Goal: Task Accomplishment & Management: Manage account settings

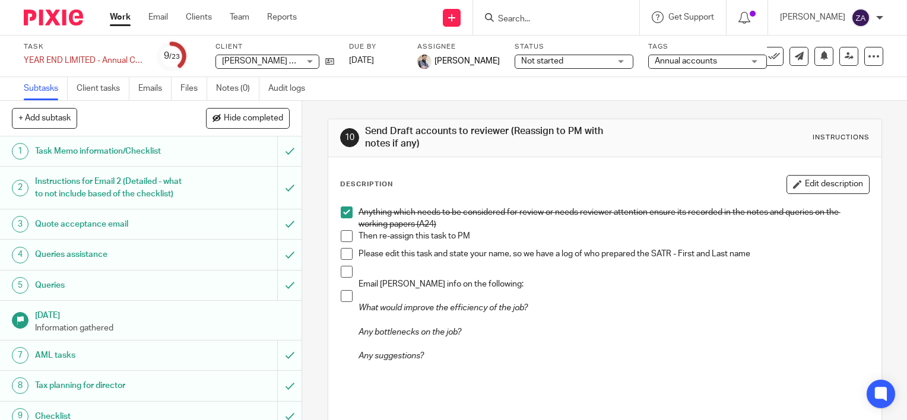
scroll to position [484, 0]
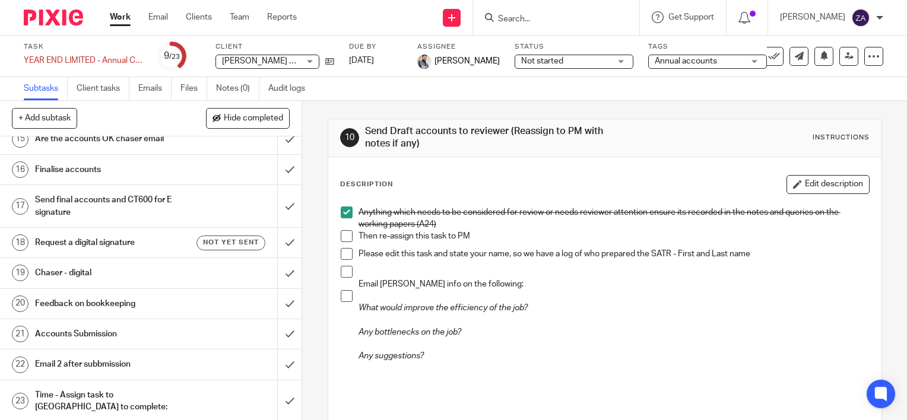
click at [115, 17] on link "Work" at bounding box center [120, 17] width 21 height 12
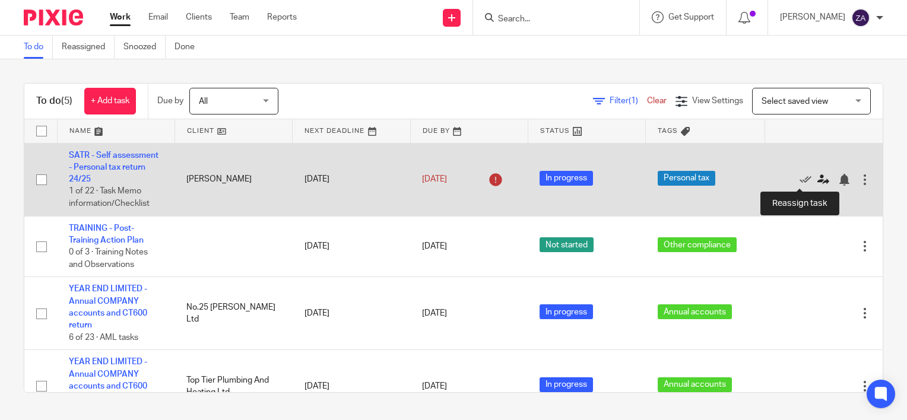
click at [817, 179] on icon at bounding box center [823, 180] width 12 height 12
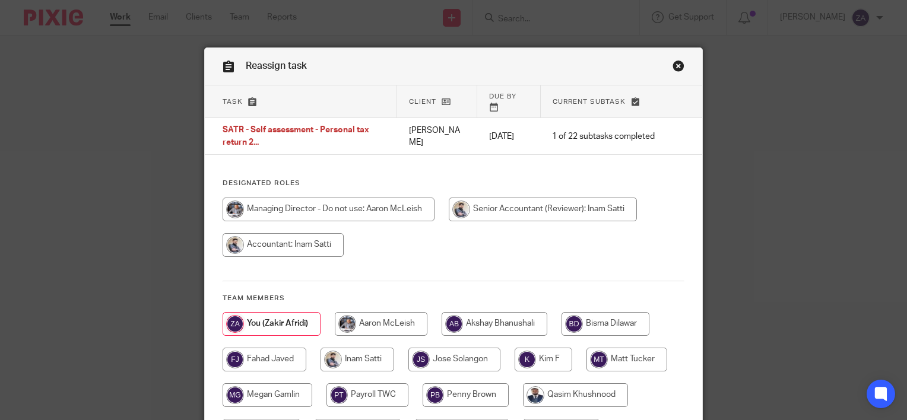
click at [355, 348] on input "radio" at bounding box center [357, 360] width 74 height 24
radio input "true"
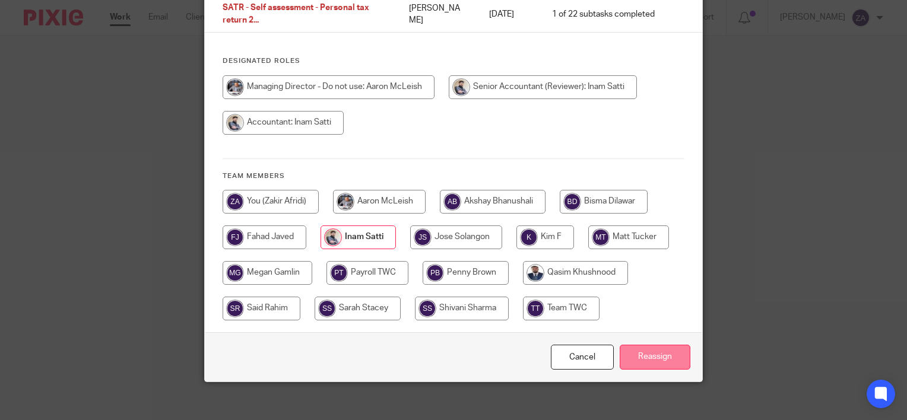
click at [657, 348] on input "Reassign" at bounding box center [654, 358] width 71 height 26
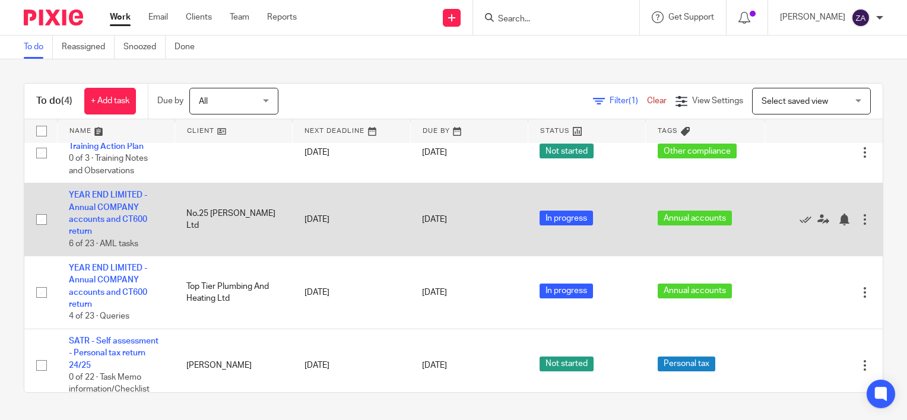
scroll to position [31, 0]
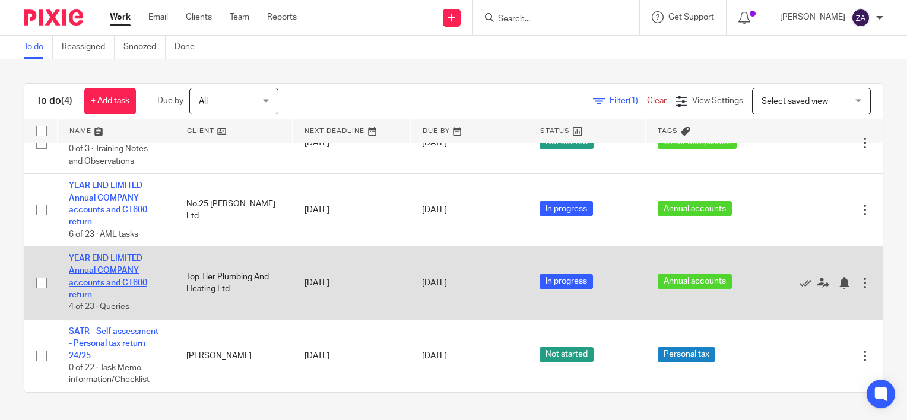
click at [131, 279] on link "YEAR END LIMITED - Annual COMPANY accounts and CT600 return" at bounding box center [108, 277] width 78 height 44
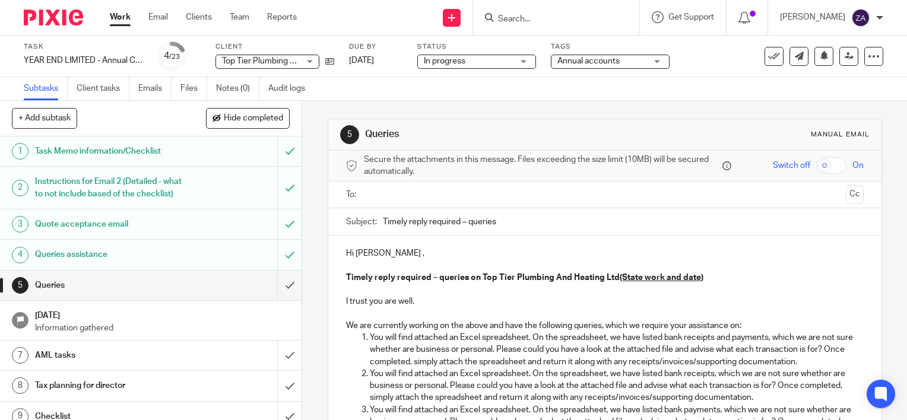
click at [565, 32] on div at bounding box center [556, 17] width 166 height 35
click at [543, 14] on input "Search" at bounding box center [550, 19] width 107 height 11
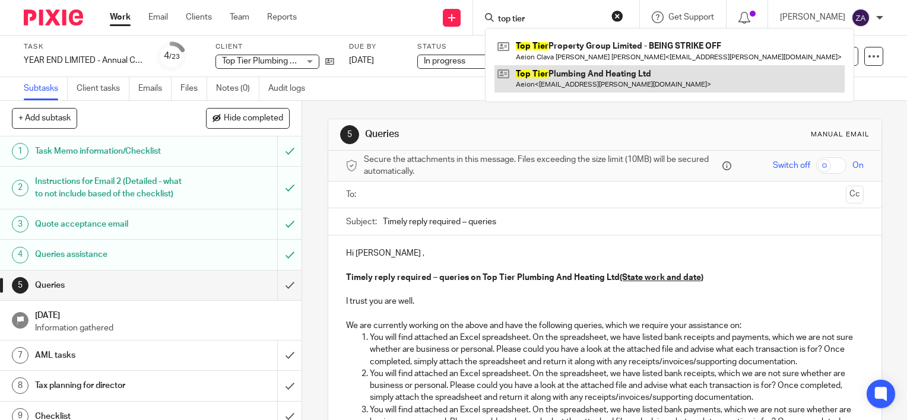
type input "top tier"
click at [664, 83] on link at bounding box center [669, 78] width 350 height 27
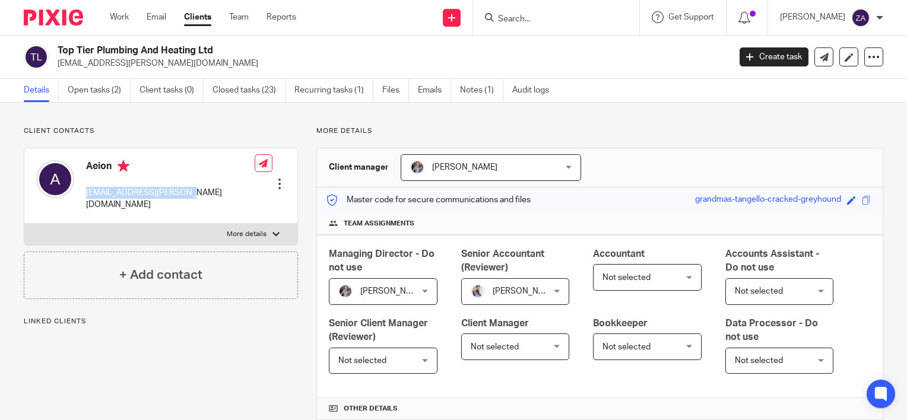
drag, startPoint x: 181, startPoint y: 193, endPoint x: 85, endPoint y: 196, distance: 95.6
click at [85, 196] on div "Aeion [EMAIL_ADDRESS][PERSON_NAME][DOMAIN_NAME]" at bounding box center [145, 185] width 218 height 63
copy p "[EMAIL_ADDRESS][PERSON_NAME][DOMAIN_NAME]"
click at [125, 10] on div "Work Email Clients Team Reports Work Email Clients Team Reports Settings" at bounding box center [206, 17] width 216 height 35
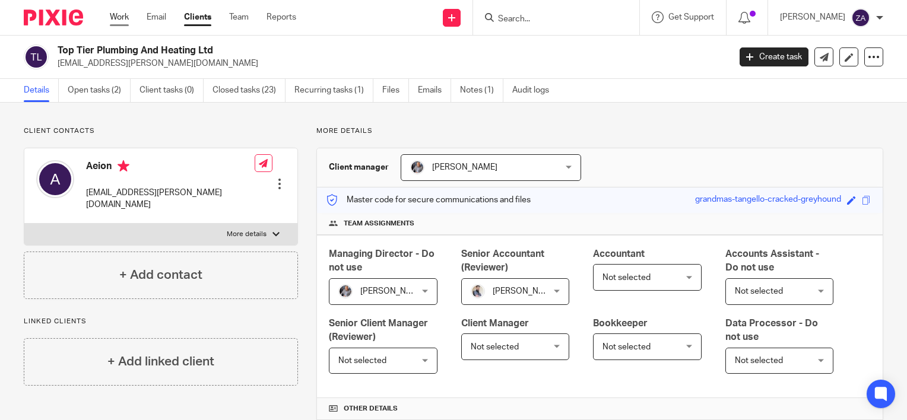
click at [125, 17] on link "Work" at bounding box center [119, 17] width 19 height 12
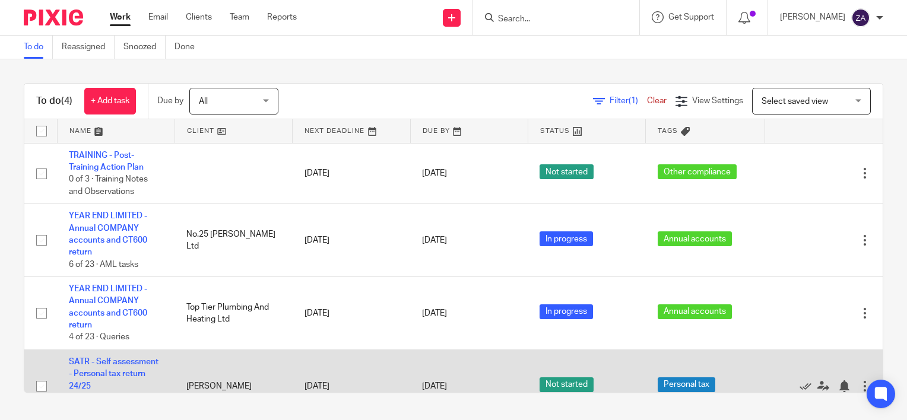
scroll to position [31, 0]
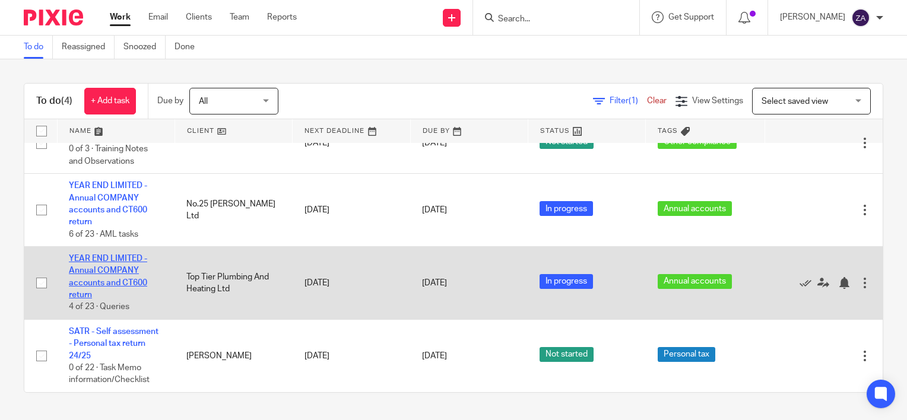
click at [129, 280] on link "YEAR END LIMITED - Annual COMPANY accounts and CT600 return" at bounding box center [108, 277] width 78 height 44
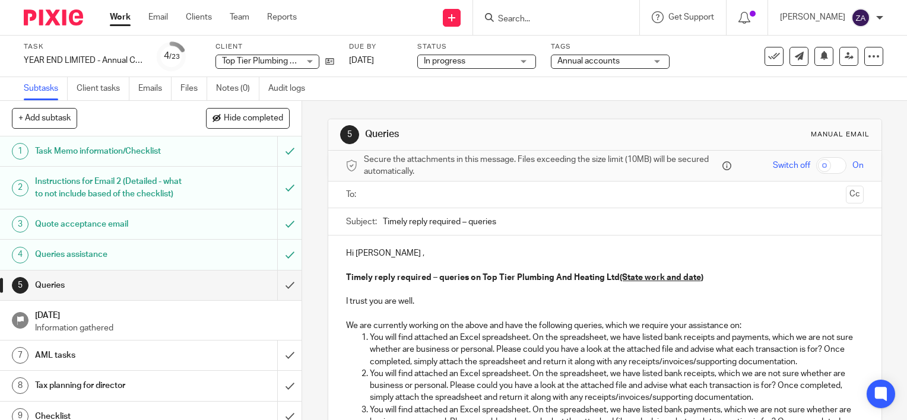
click at [505, 64] on span "In progress" at bounding box center [468, 61] width 89 height 12
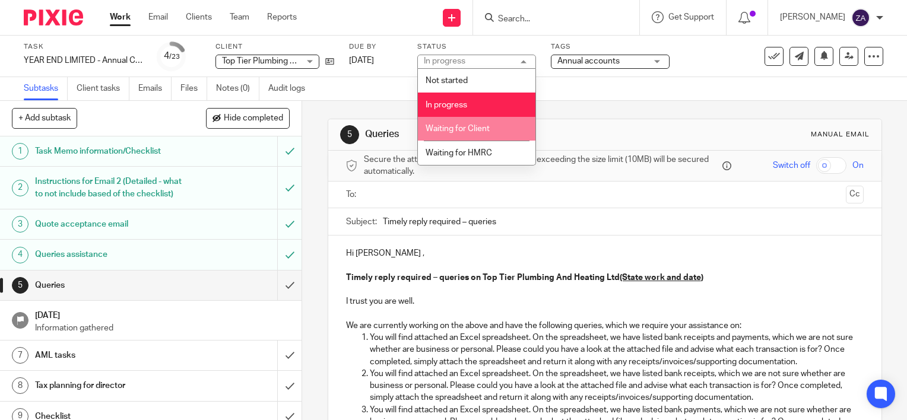
click at [478, 129] on span "Waiting for Client" at bounding box center [457, 129] width 64 height 8
